Goal: Task Accomplishment & Management: Use online tool/utility

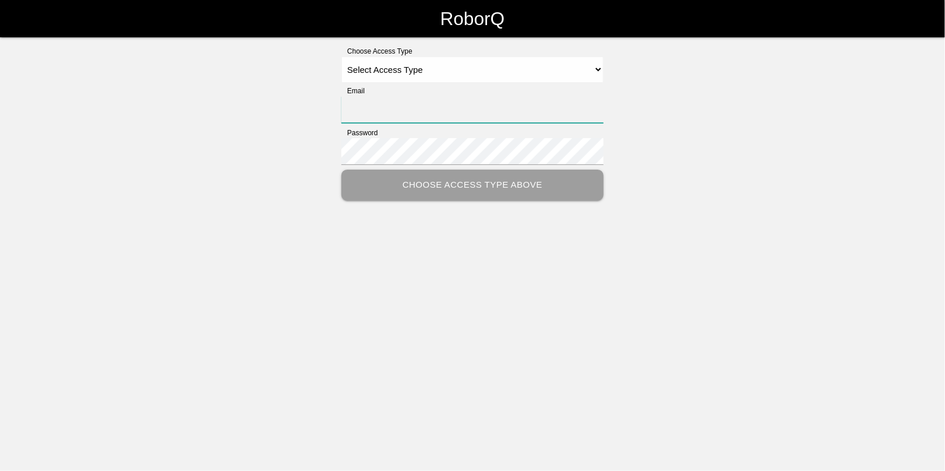
type input "[EMAIL_ADDRESS][DOMAIN_NAME]"
click at [406, 73] on select "Select Access Type Admin Customer Supervisor Worker" at bounding box center [473, 70] width 262 height 26
select select "Admin"
click at [342, 57] on select "Select Access Type Admin Customer Supervisor Worker" at bounding box center [473, 70] width 262 height 26
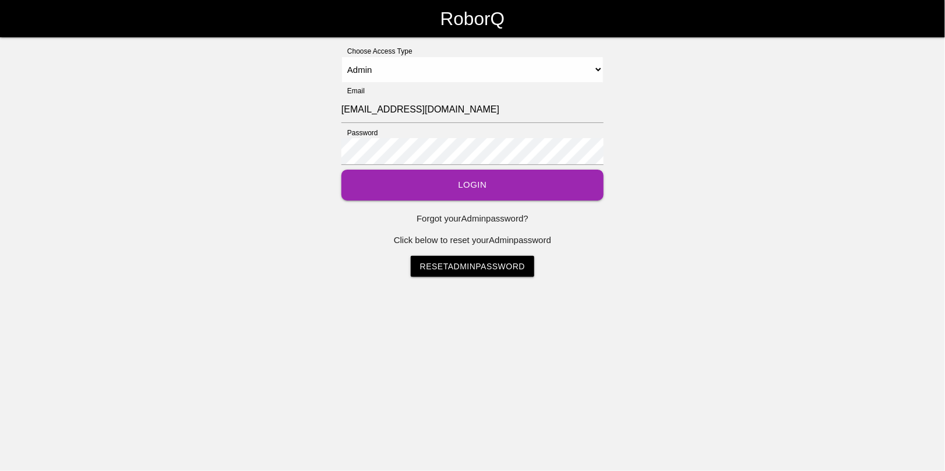
click at [433, 178] on button "Login" at bounding box center [473, 185] width 262 height 31
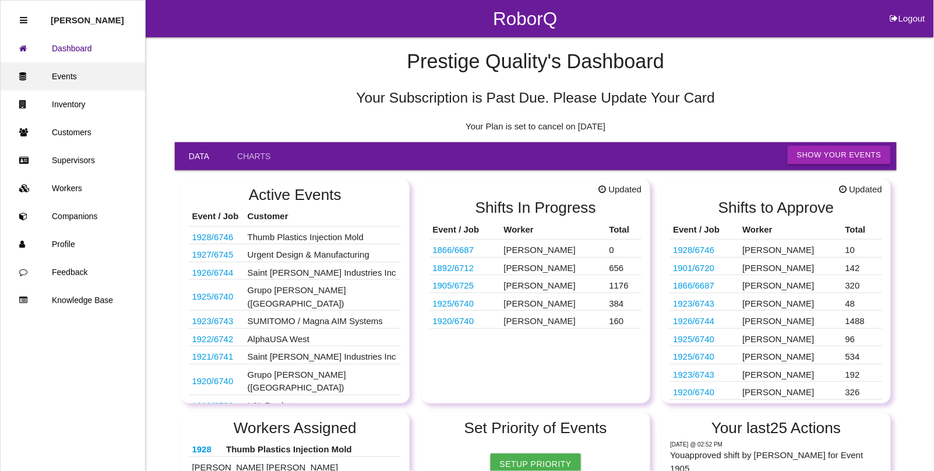
click at [71, 73] on link "Events" at bounding box center [73, 76] width 145 height 28
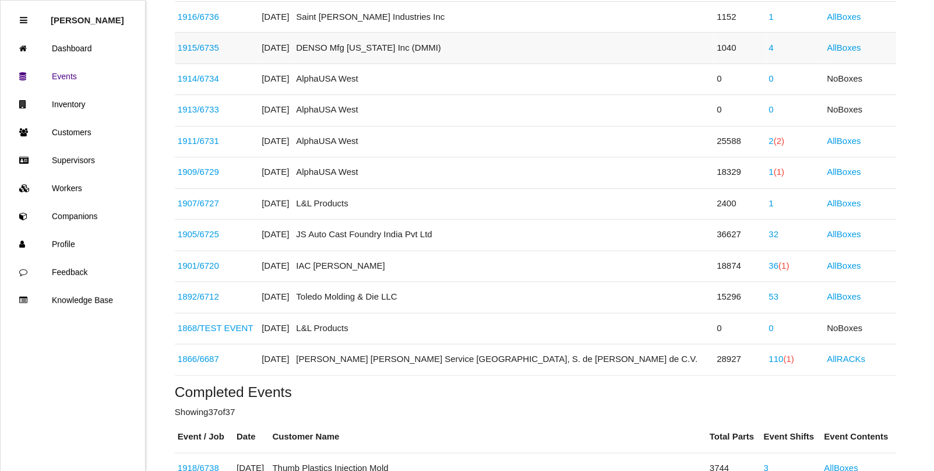
scroll to position [583, 0]
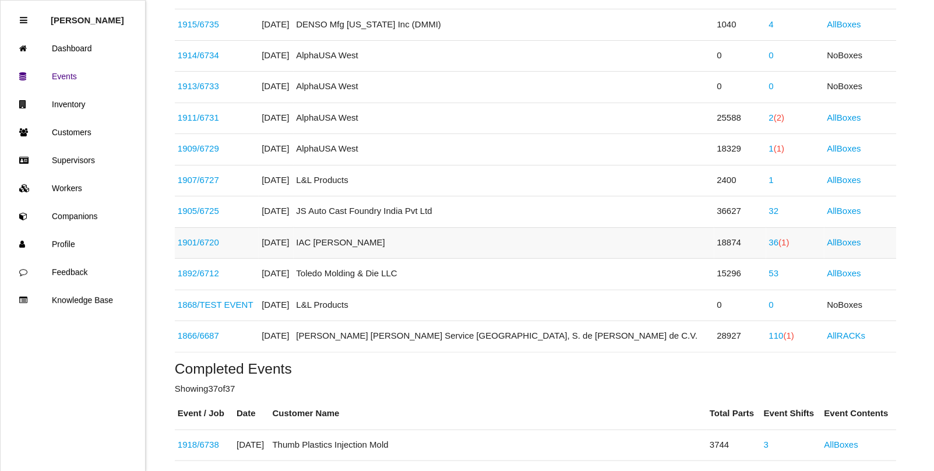
click at [779, 245] on span "(1)" at bounding box center [784, 243] width 10 height 10
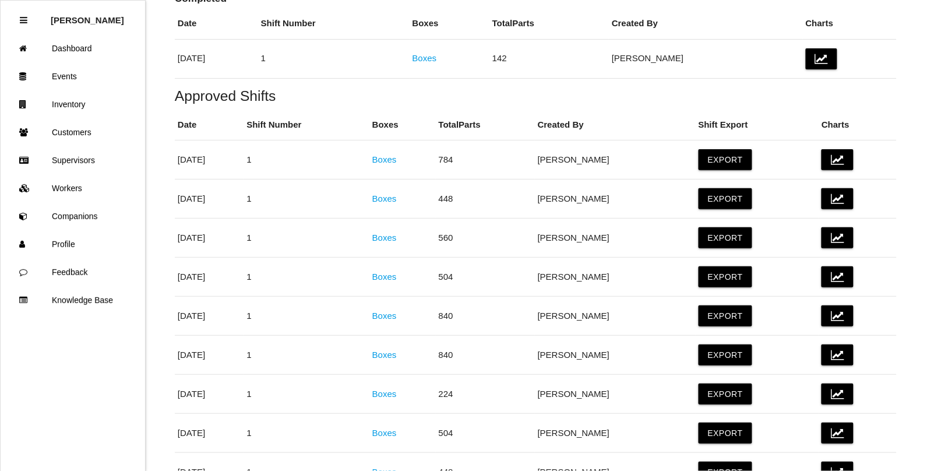
scroll to position [219, 0]
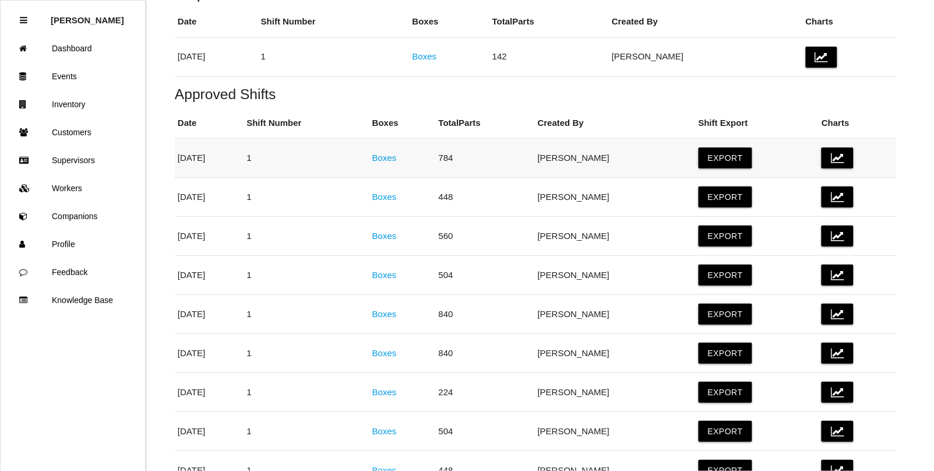
click at [397, 161] on link "Boxes" at bounding box center [384, 158] width 24 height 10
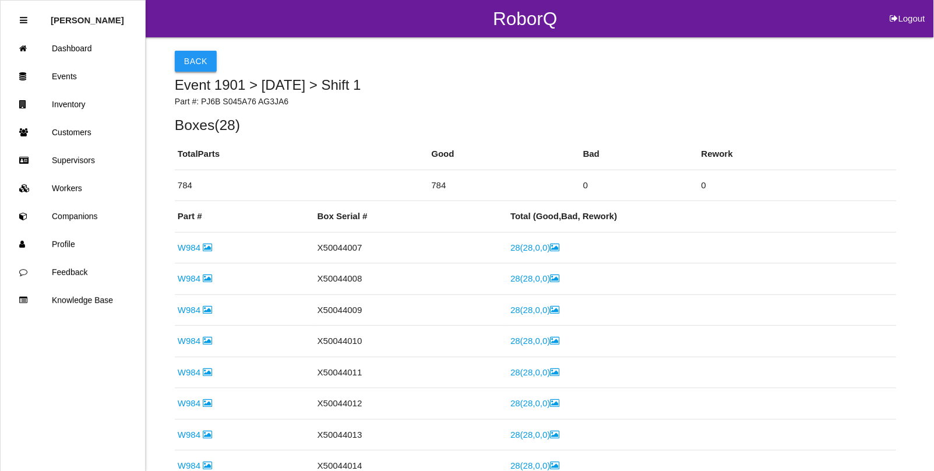
click at [185, 56] on button "Back" at bounding box center [196, 61] width 42 height 21
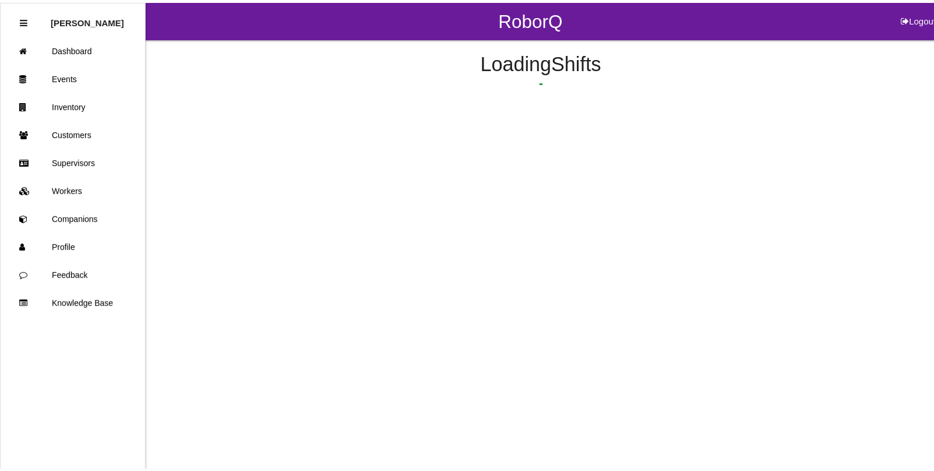
scroll to position [142, 0]
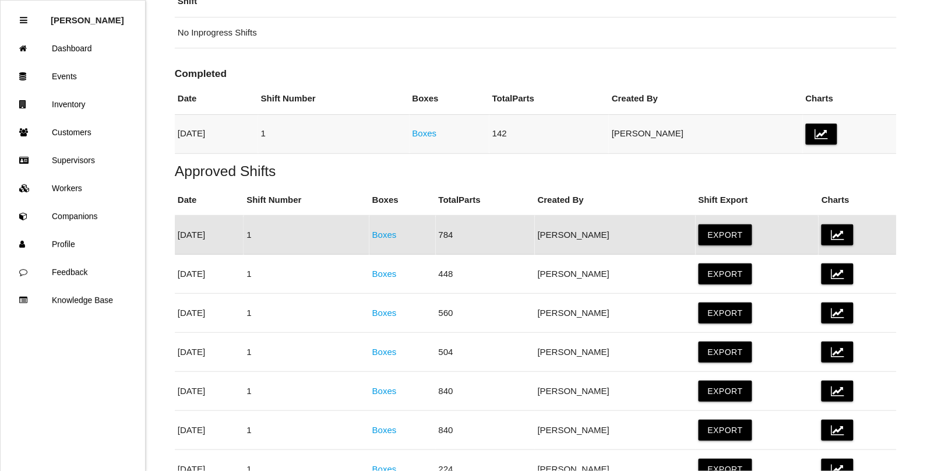
click at [437, 134] on link "Boxes" at bounding box center [425, 133] width 24 height 10
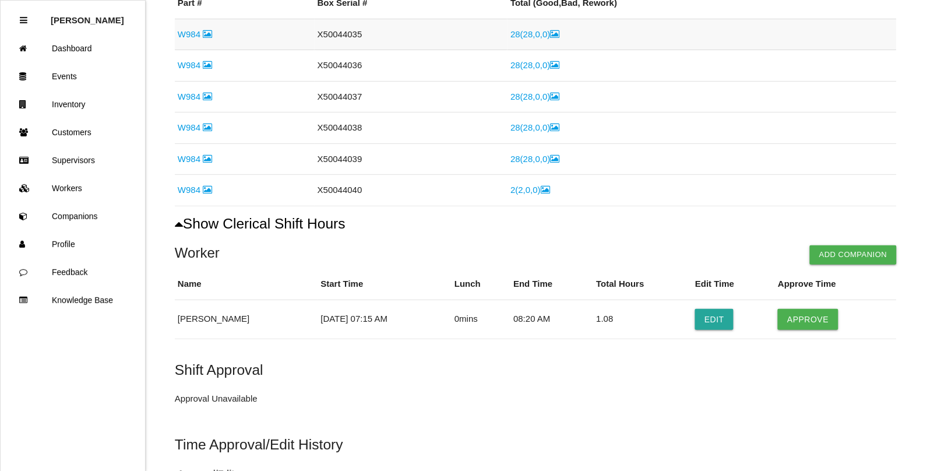
scroll to position [219, 0]
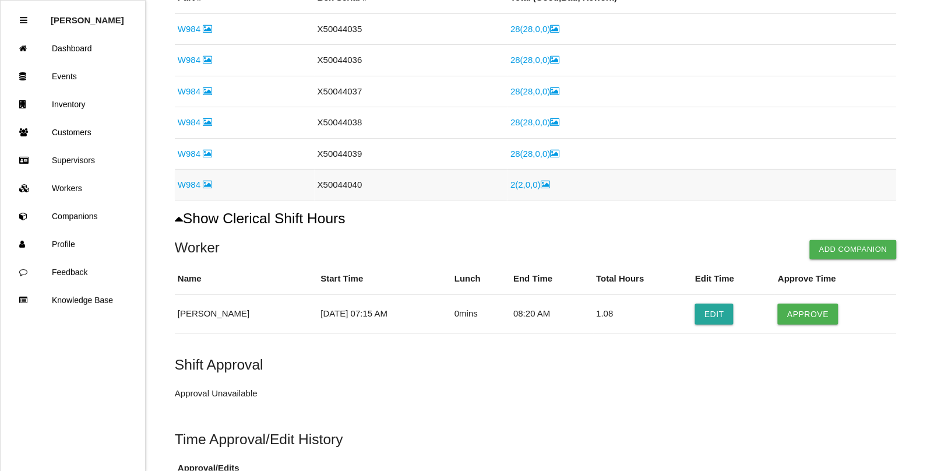
click at [187, 184] on link "W984" at bounding box center [195, 185] width 34 height 10
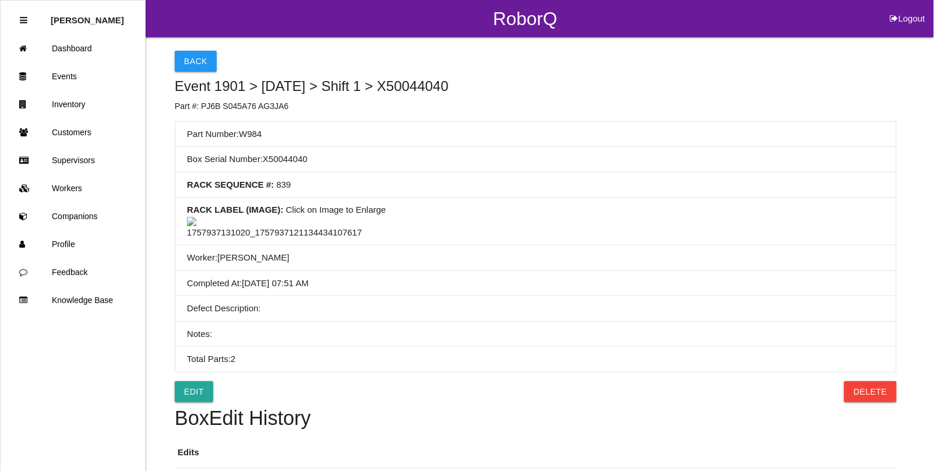
click at [277, 240] on img at bounding box center [274, 228] width 175 height 23
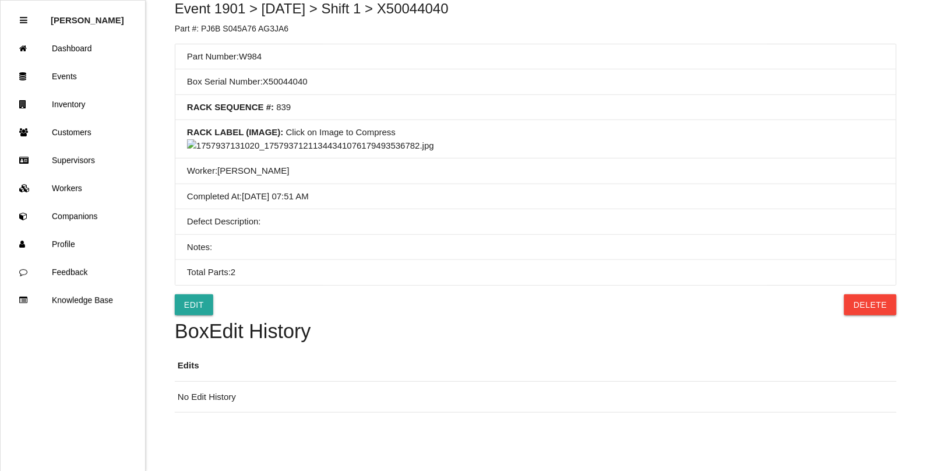
scroll to position [437, 0]
click at [434, 153] on img at bounding box center [310, 145] width 247 height 13
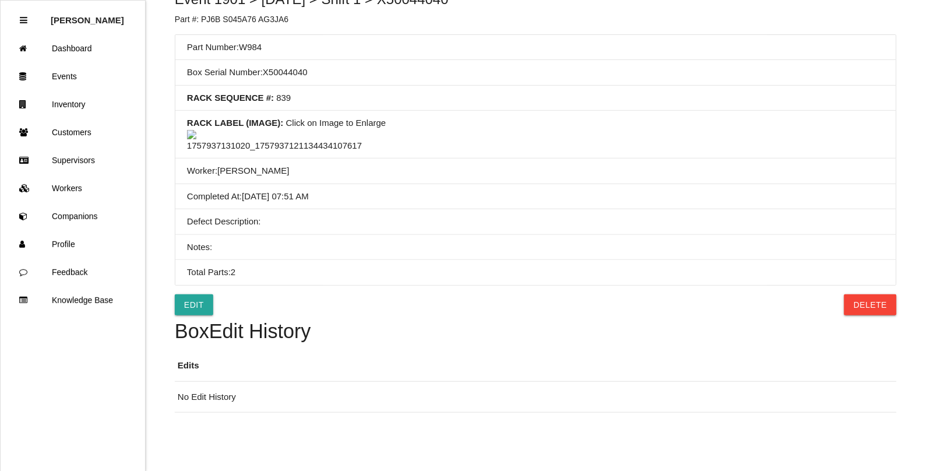
scroll to position [301, 0]
click at [234, 273] on li "Total Parts: 2" at bounding box center [535, 272] width 721 height 25
click at [191, 315] on link "Edit" at bounding box center [194, 304] width 38 height 21
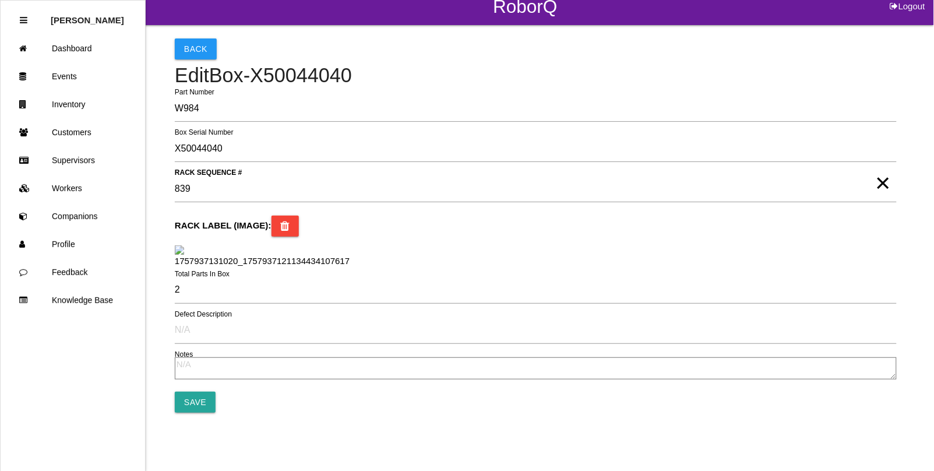
scroll to position [225, 0]
click at [194, 296] on input "2" at bounding box center [536, 290] width 722 height 27
click at [187, 290] on input "2" at bounding box center [536, 290] width 722 height 27
click at [178, 290] on input "2" at bounding box center [536, 290] width 722 height 27
drag, startPoint x: 190, startPoint y: 289, endPoint x: 89, endPoint y: 282, distance: 101.7
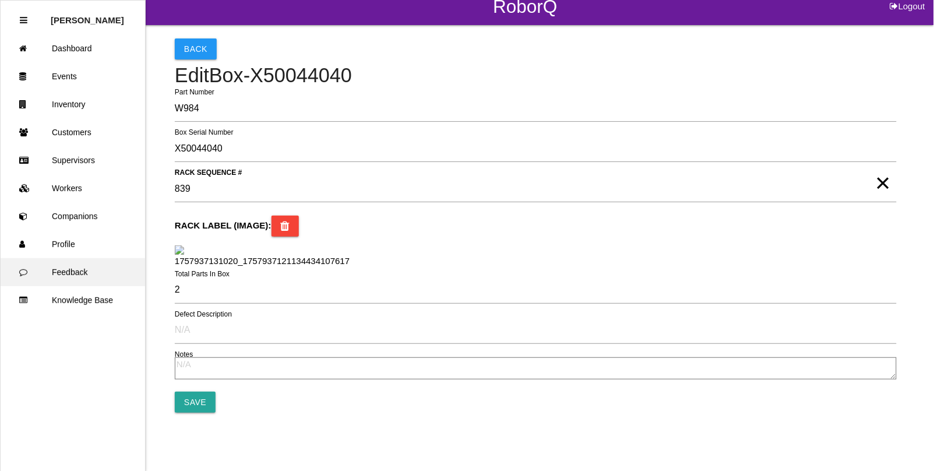
click at [89, 282] on div "RoborQ Logout [PERSON_NAME] Dashboard Events Inventory Customers Supervisors Wo…" at bounding box center [467, 200] width 934 height 425
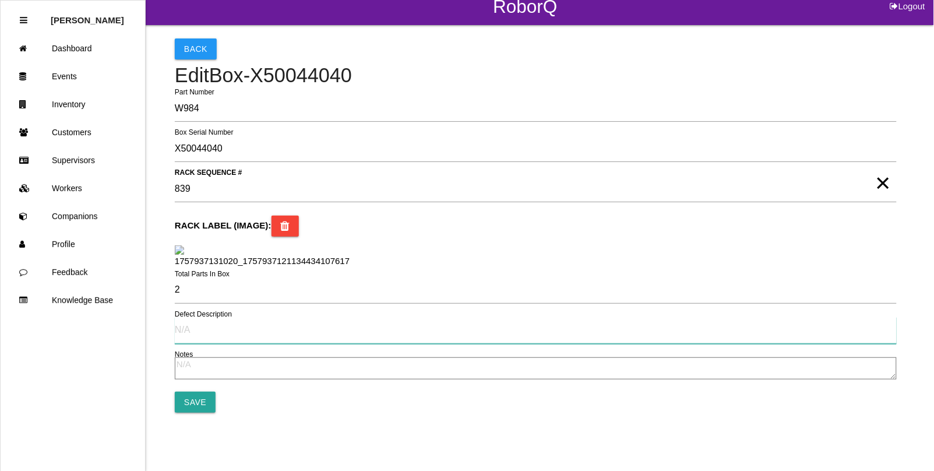
scroll to position [0, 0]
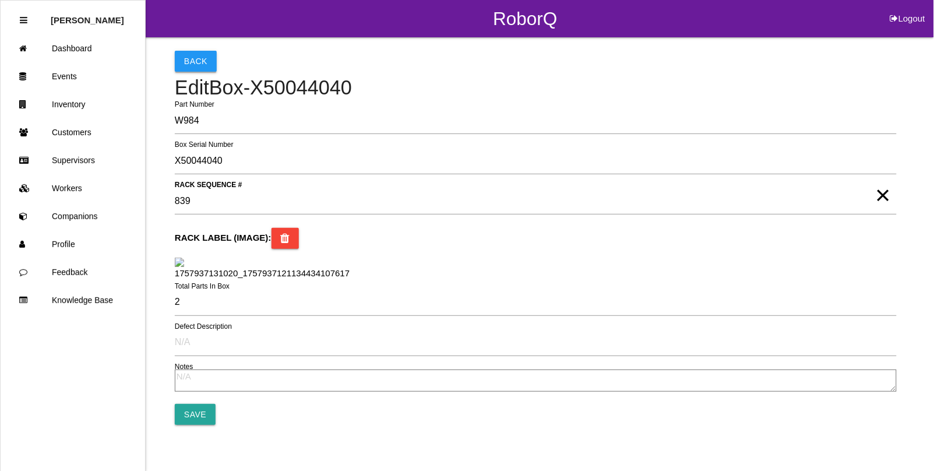
click at [181, 60] on button "Back" at bounding box center [196, 61] width 42 height 21
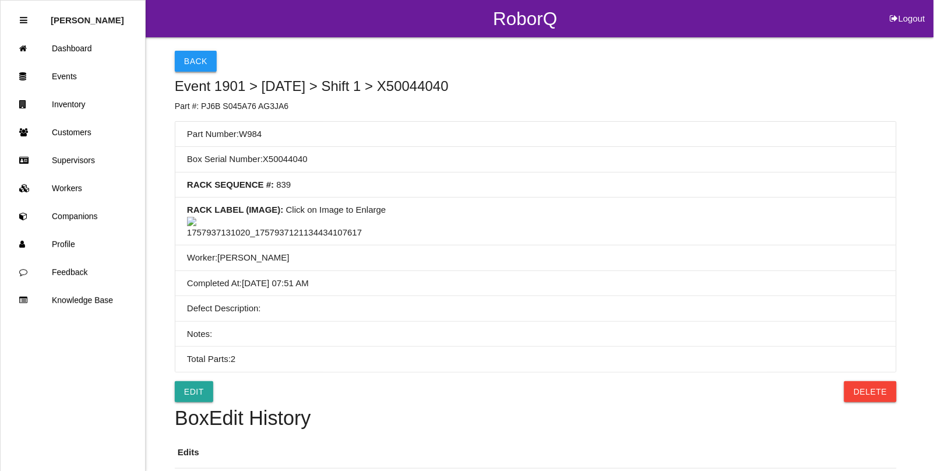
drag, startPoint x: 189, startPoint y: 45, endPoint x: 190, endPoint y: 51, distance: 5.9
click at [189, 45] on div "Back Event 1901 > [DATE] > Shift 1 > X50044040 Part #: PJ6B S045A76 AG3JA6 Part…" at bounding box center [536, 268] width 722 height 462
click at [191, 57] on button "Back" at bounding box center [196, 61] width 42 height 21
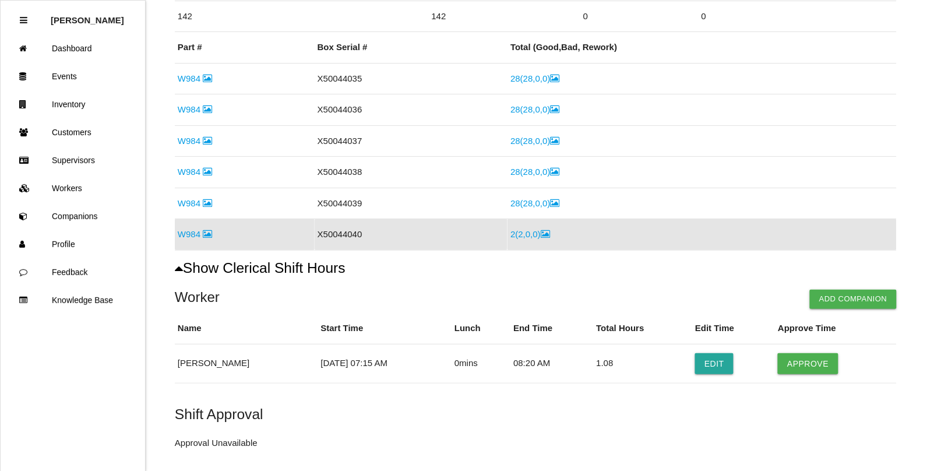
click at [515, 237] on link "2 ( 2 , 0 , 0 )" at bounding box center [531, 234] width 40 height 10
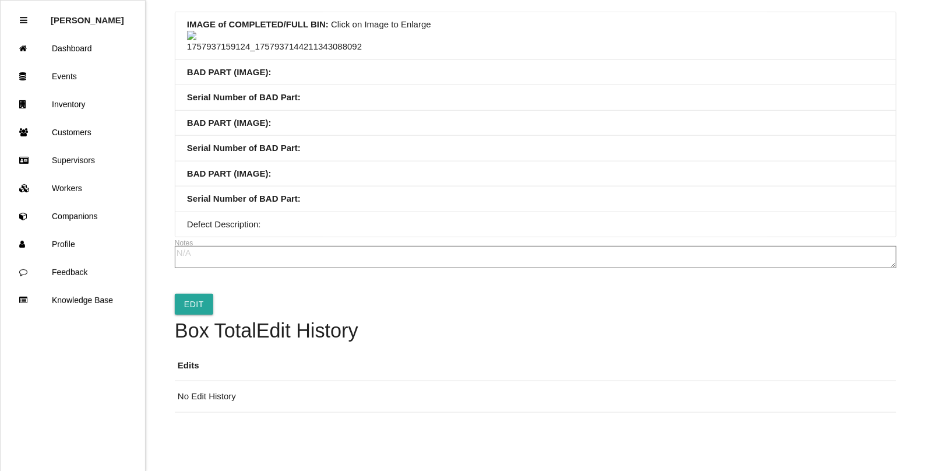
scroll to position [296, 0]
click at [181, 305] on link "Edit" at bounding box center [194, 304] width 38 height 21
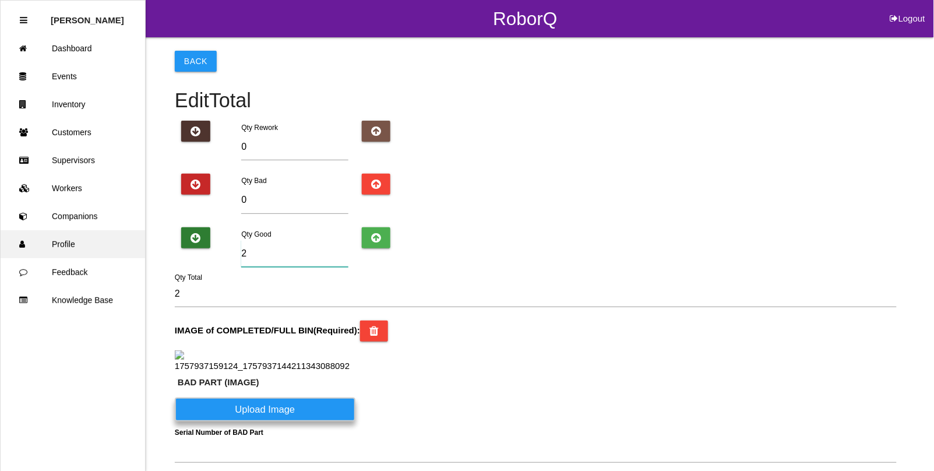
drag, startPoint x: 267, startPoint y: 254, endPoint x: 112, endPoint y: 234, distance: 156.3
click at [112, 234] on div "RoborQ Logout [PERSON_NAME] Dashboard Events Inventory Customers Supervisors Wo…" at bounding box center [467, 404] width 934 height 809
type input "28"
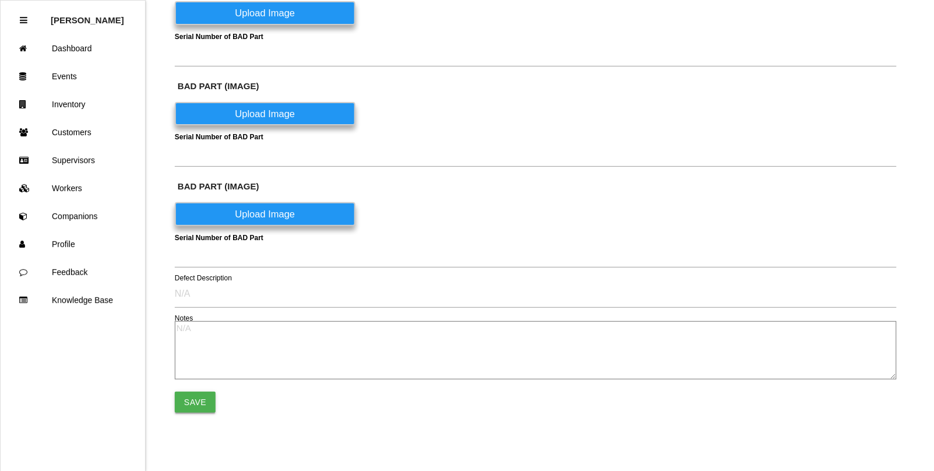
click at [188, 398] on button "Save" at bounding box center [195, 402] width 41 height 21
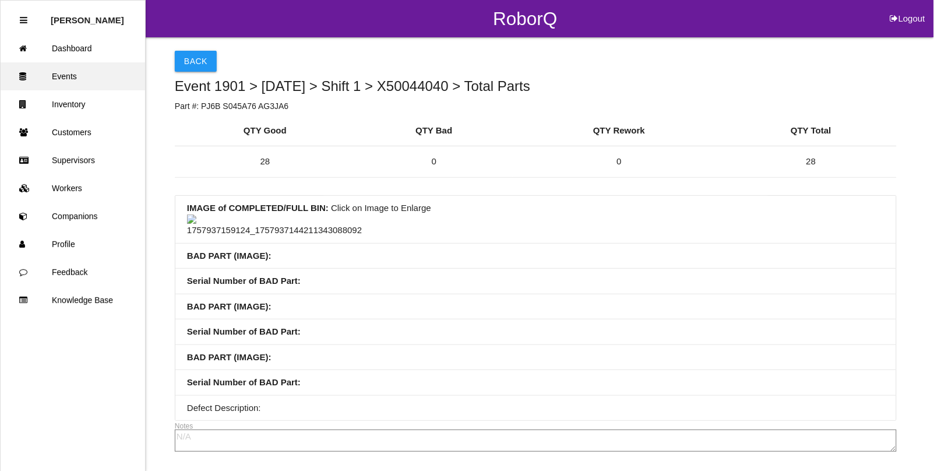
click at [65, 72] on link "Events" at bounding box center [73, 76] width 145 height 28
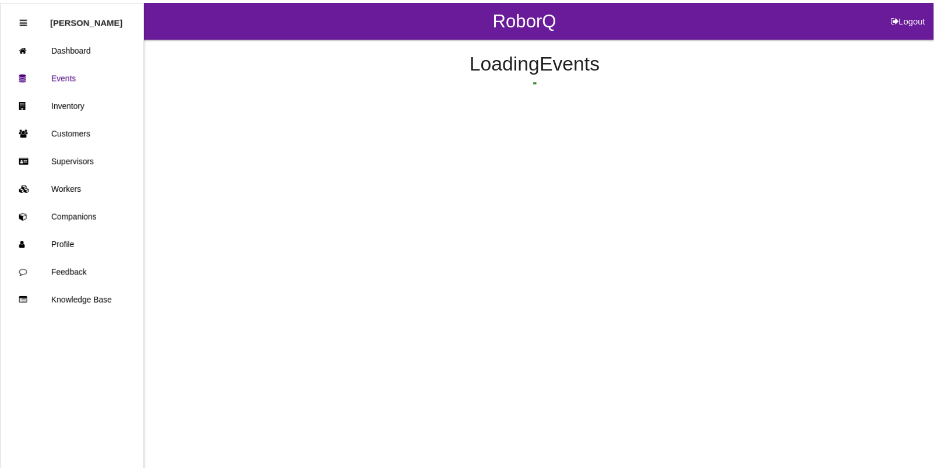
scroll to position [593, 0]
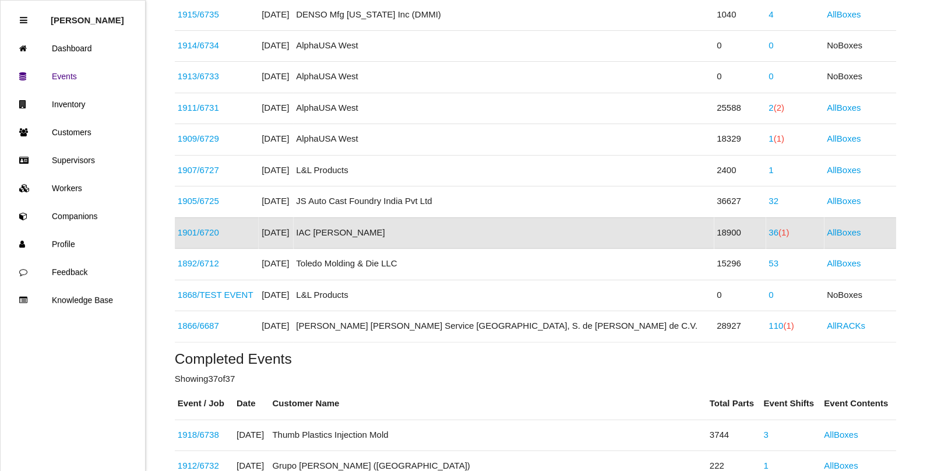
click at [769, 234] on link "36 (1)" at bounding box center [779, 233] width 20 height 10
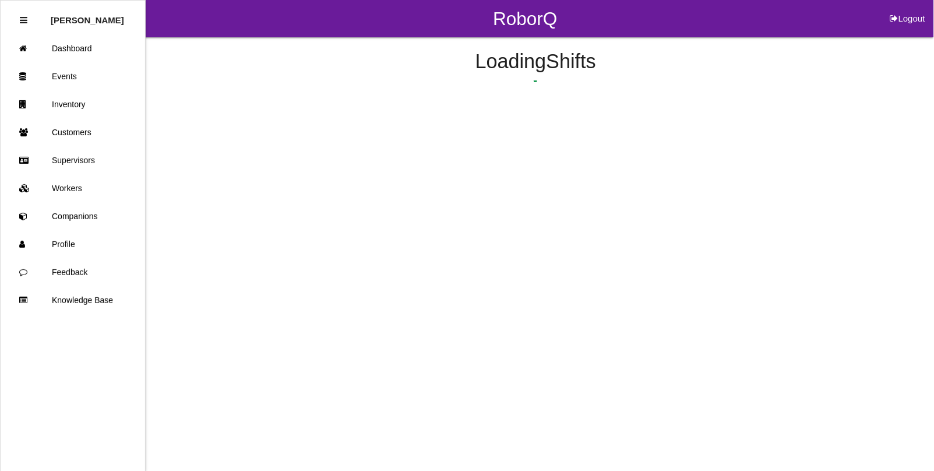
scroll to position [40, 0]
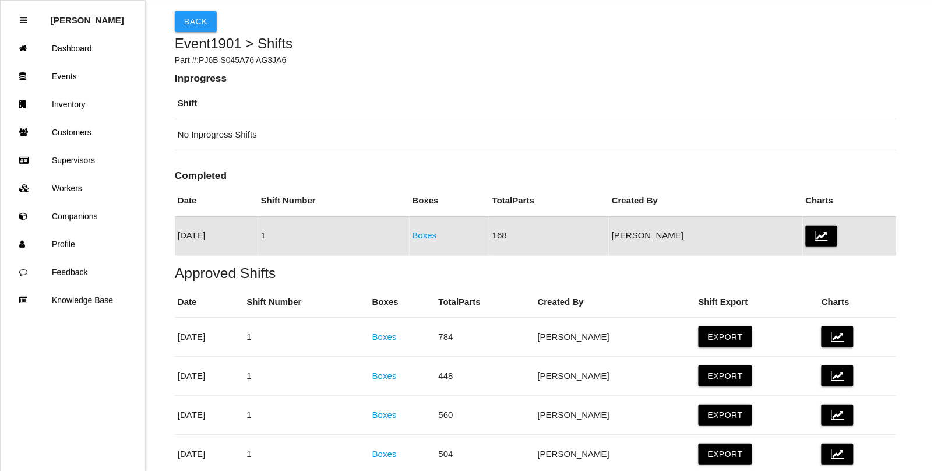
click at [437, 236] on link "Boxes" at bounding box center [425, 235] width 24 height 10
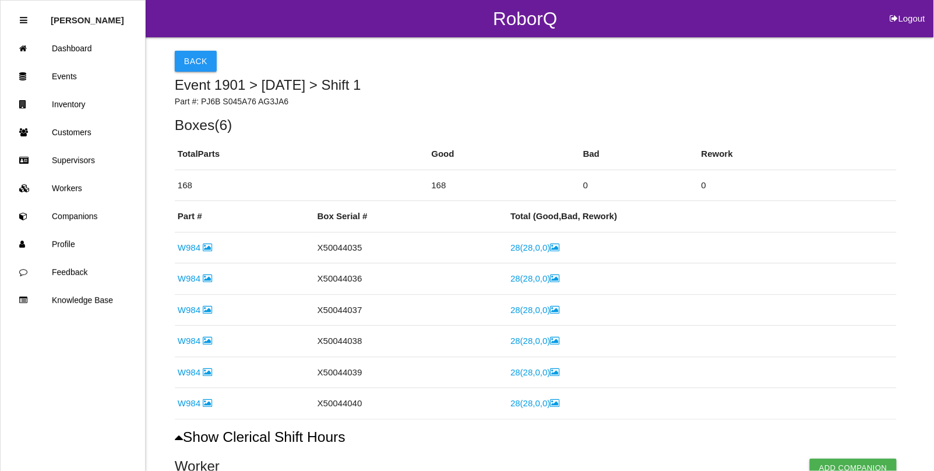
click at [669, 65] on div "Back" at bounding box center [536, 61] width 722 height 21
click at [66, 79] on link "Events" at bounding box center [73, 76] width 145 height 28
